Goal: Task Accomplishment & Management: Manage account settings

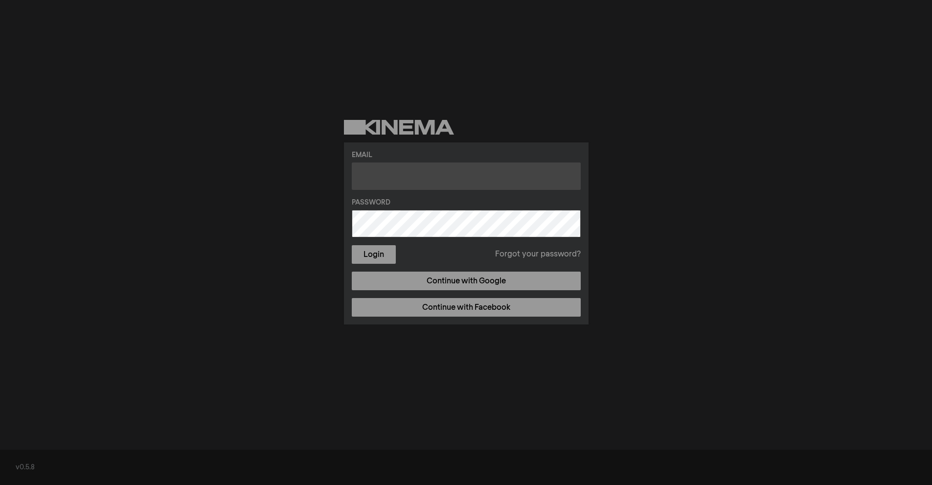
click at [451, 180] on input "text" at bounding box center [466, 175] width 229 height 27
click at [482, 174] on input "text" at bounding box center [466, 175] width 229 height 27
click at [412, 176] on input "text" at bounding box center [466, 175] width 229 height 27
type input "[EMAIL_ADDRESS][DOMAIN_NAME]"
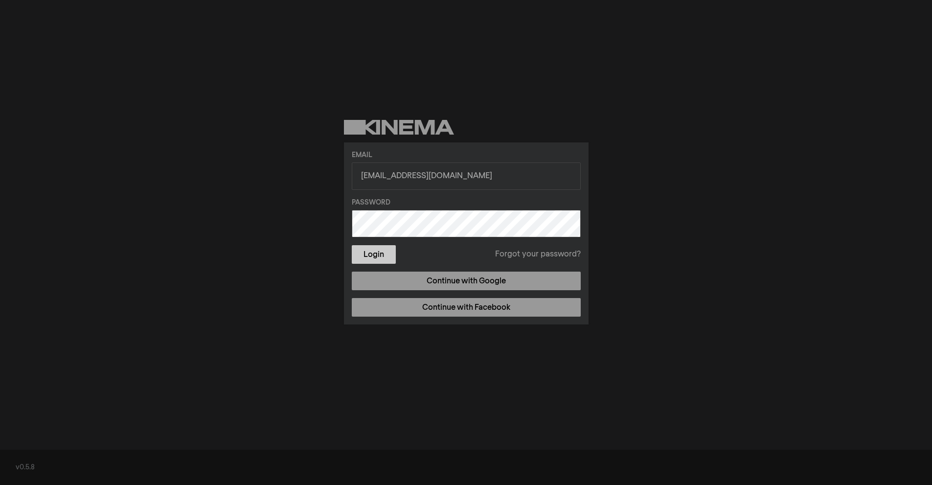
click at [389, 258] on button "Login" at bounding box center [374, 254] width 44 height 19
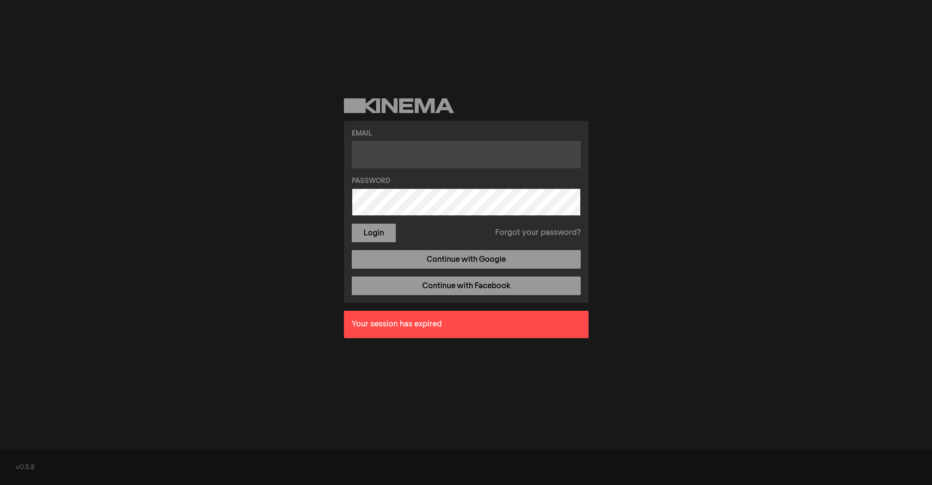
click at [422, 160] on input "text" at bounding box center [466, 154] width 229 height 27
type input "[EMAIL_ADDRESS][DOMAIN_NAME]"
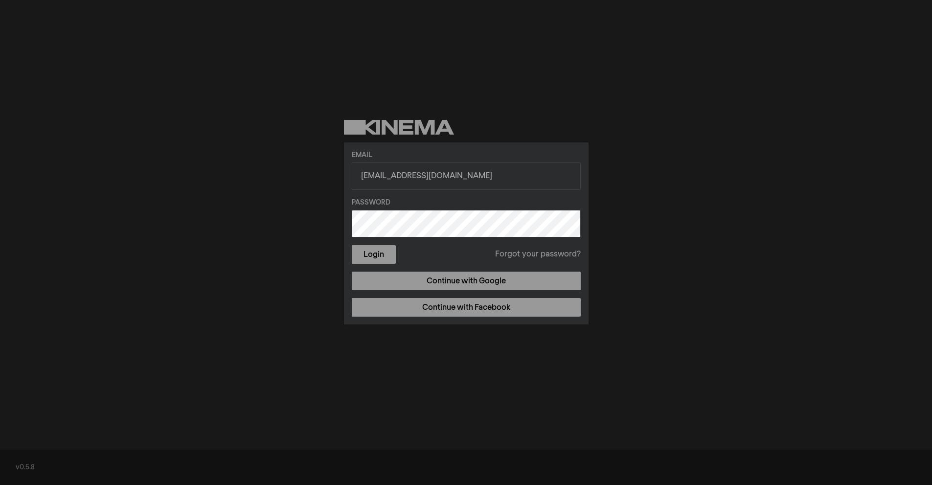
click at [352, 245] on button "Login" at bounding box center [374, 254] width 44 height 19
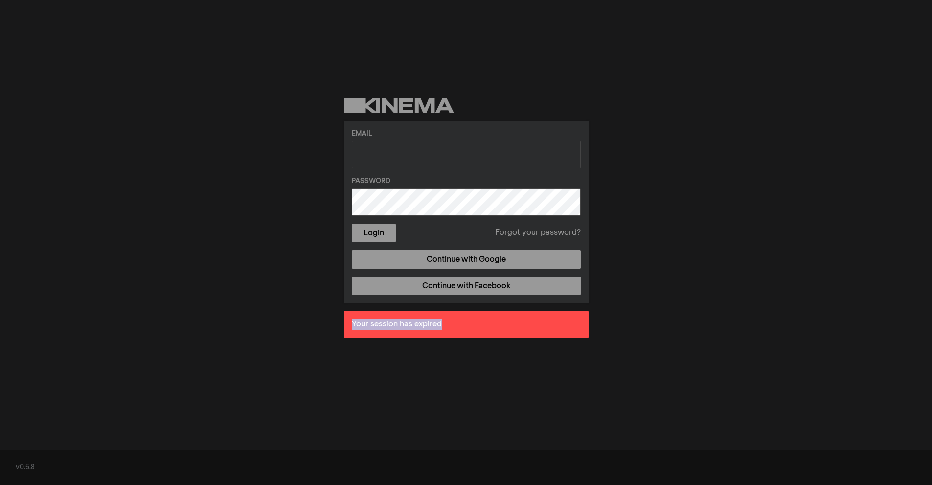
drag, startPoint x: 440, startPoint y: 326, endPoint x: 353, endPoint y: 323, distance: 87.1
click at [347, 325] on div "Your session has expired" at bounding box center [466, 324] width 245 height 27
click at [363, 321] on div "Your session has expired" at bounding box center [466, 324] width 245 height 27
click at [369, 325] on div "Your session has expired" at bounding box center [466, 324] width 245 height 27
drag, startPoint x: 348, startPoint y: 319, endPoint x: 440, endPoint y: 319, distance: 92.5
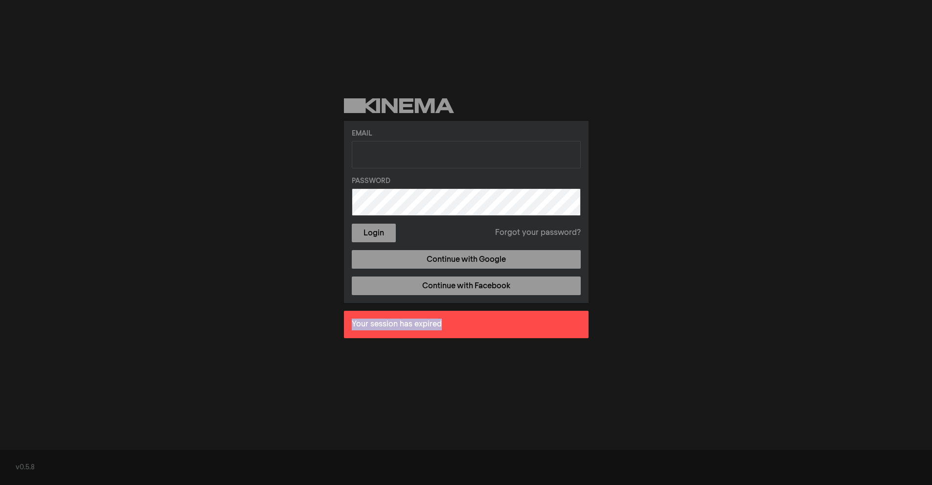
click at [440, 319] on div "Your session has expired" at bounding box center [466, 324] width 245 height 27
click at [441, 319] on div "Your session has expired" at bounding box center [466, 324] width 245 height 27
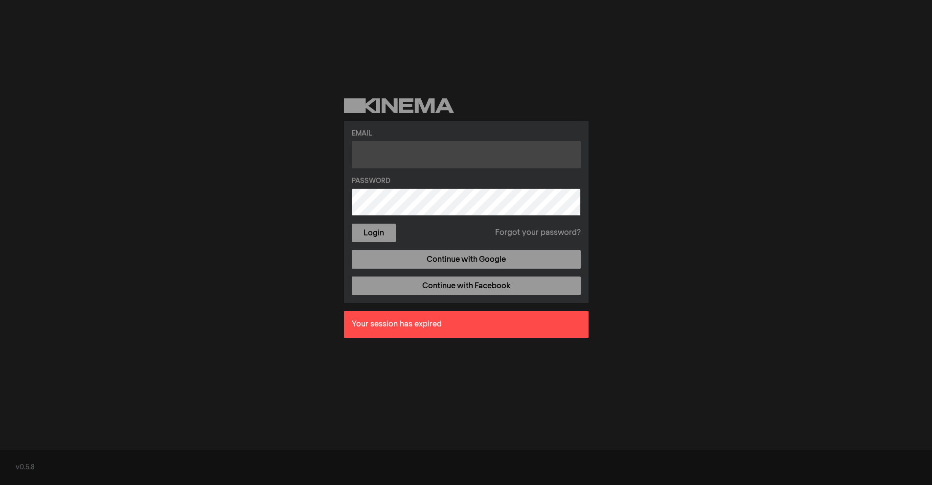
click at [423, 161] on input "text" at bounding box center [466, 154] width 229 height 27
type input "rainhollow@comcast.net"
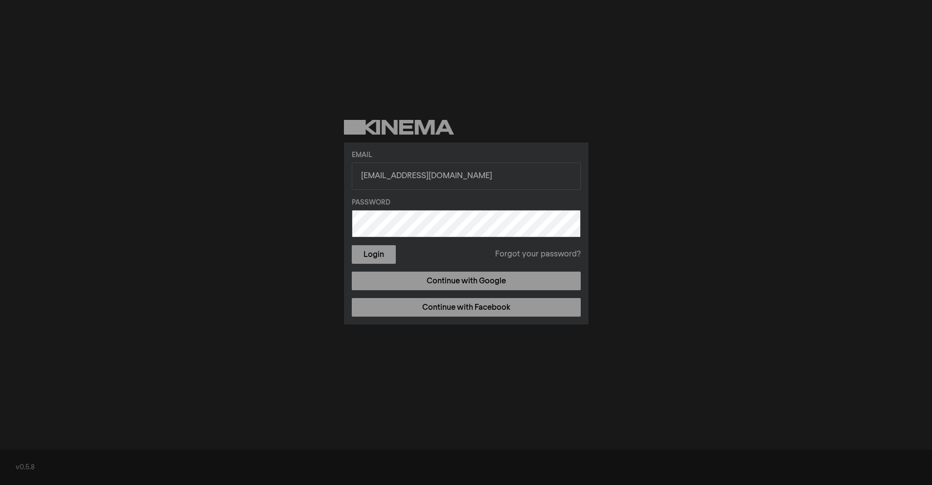
click at [352, 245] on button "Login" at bounding box center [374, 254] width 44 height 19
click at [406, 163] on input "text" at bounding box center [466, 175] width 229 height 27
type input "rainhollow@comcast.net"
click at [352, 245] on button "Login" at bounding box center [374, 254] width 44 height 19
click at [423, 180] on input "text" at bounding box center [466, 175] width 229 height 27
